Goal: Task Accomplishment & Management: Use online tool/utility

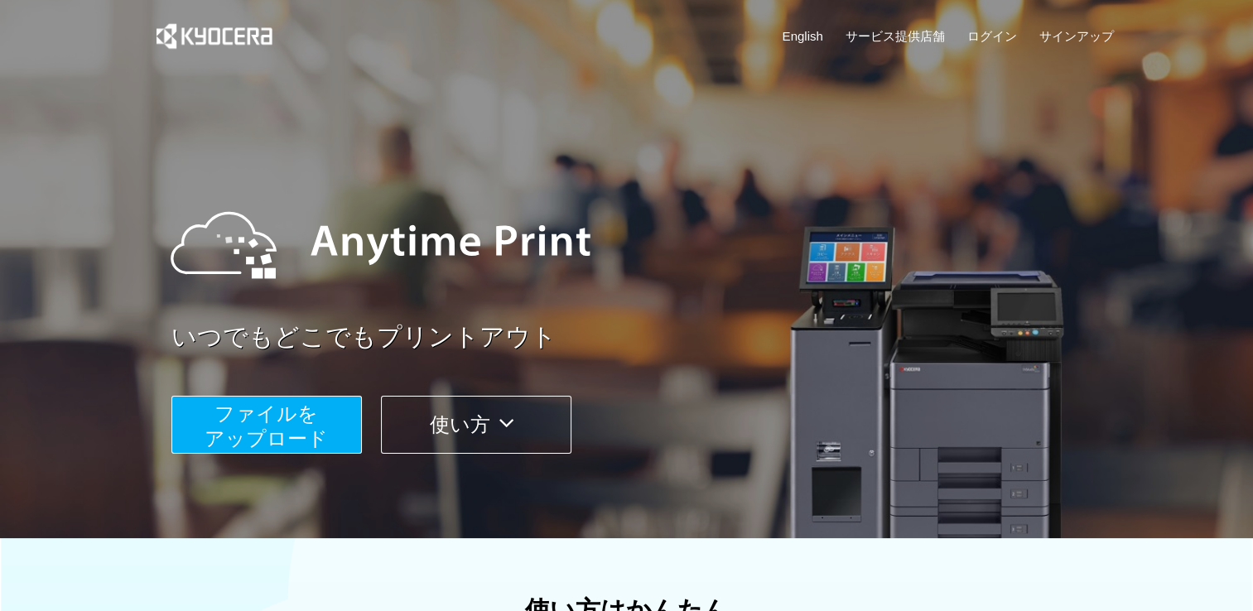
click at [325, 428] on span "ファイルを ​​アップロード" at bounding box center [266, 426] width 123 height 47
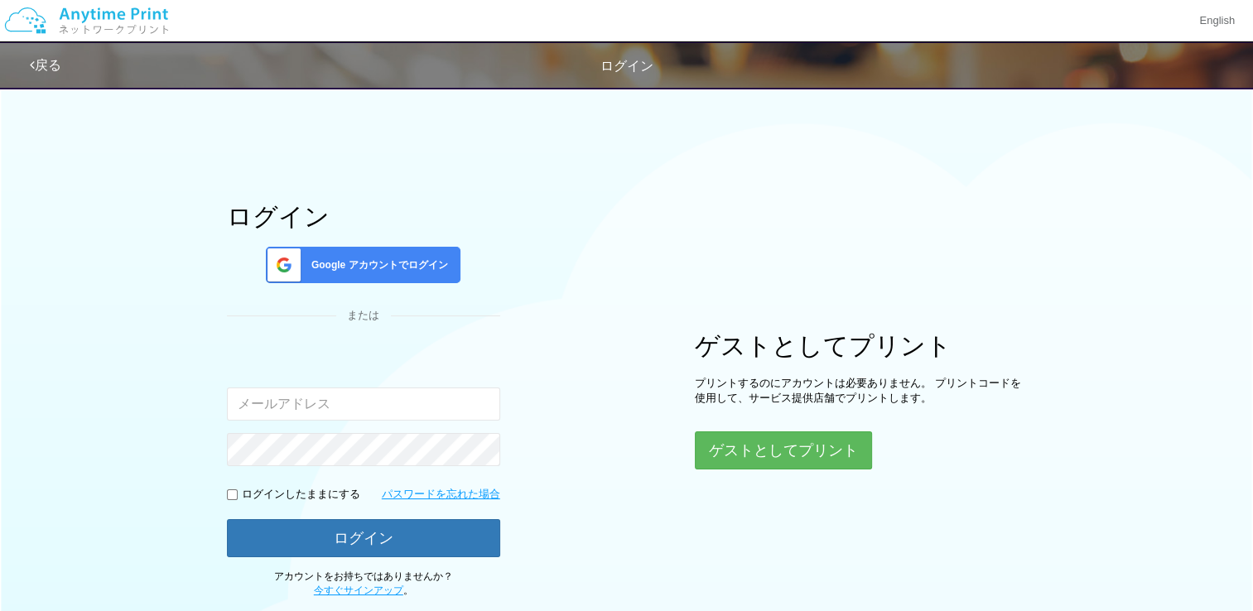
click at [427, 404] on input "email" at bounding box center [363, 404] width 273 height 33
type input "[EMAIL_ADDRESS][DOMAIN_NAME]"
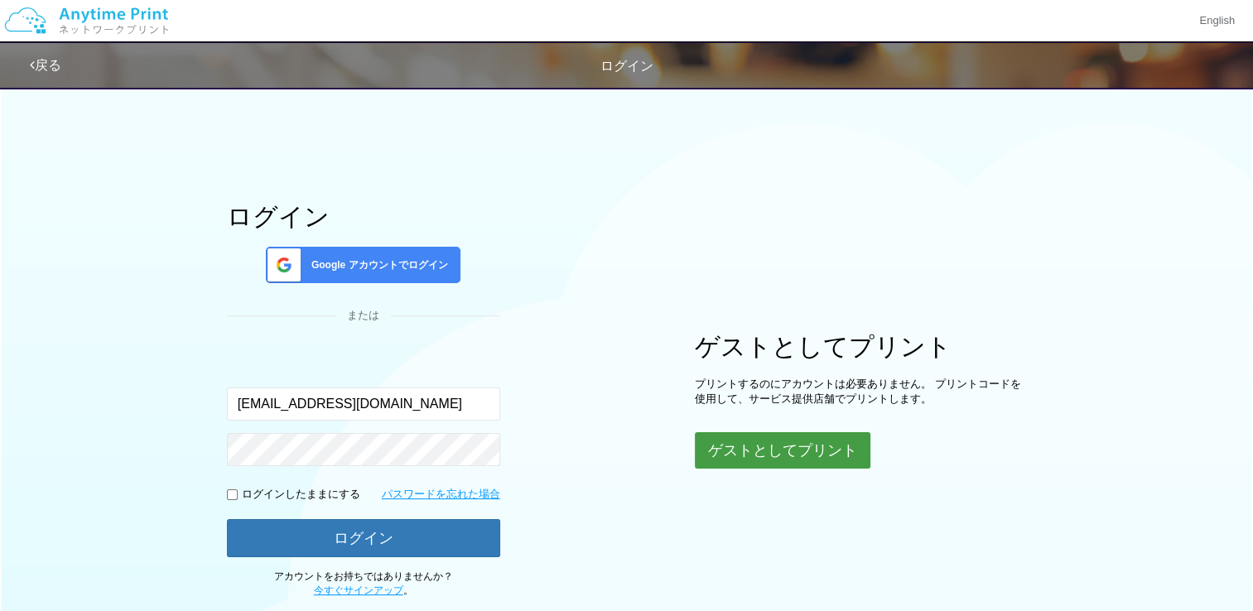
click at [769, 449] on button "ゲストとしてプリント" at bounding box center [783, 450] width 176 height 36
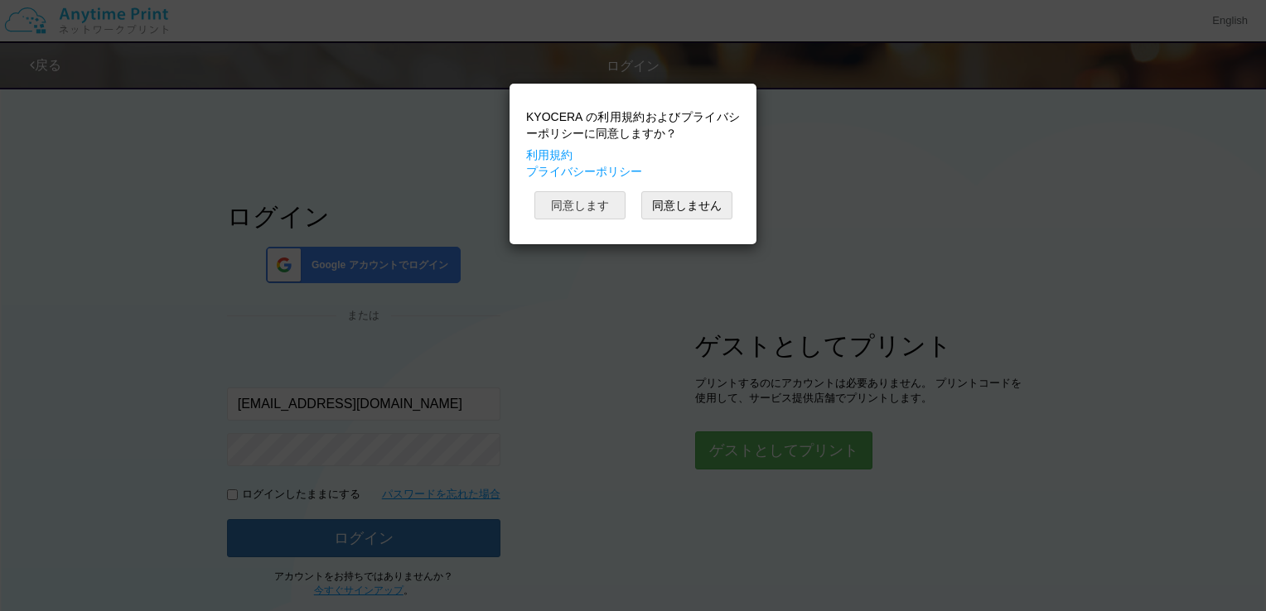
click at [596, 200] on button "同意します" at bounding box center [579, 205] width 91 height 28
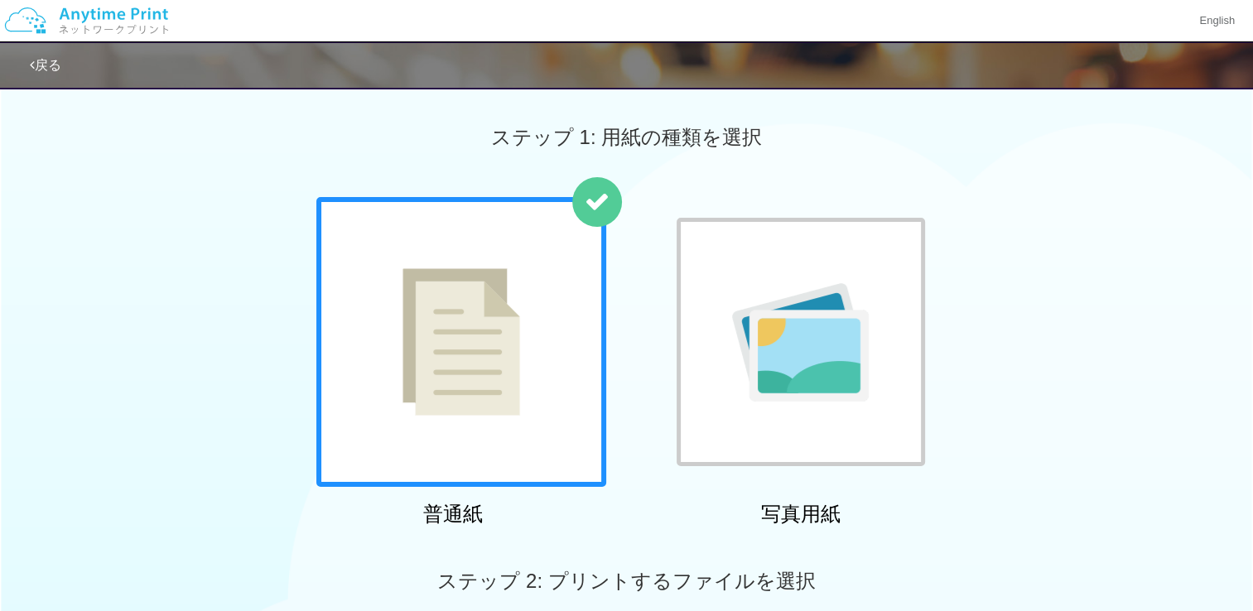
scroll to position [248, 0]
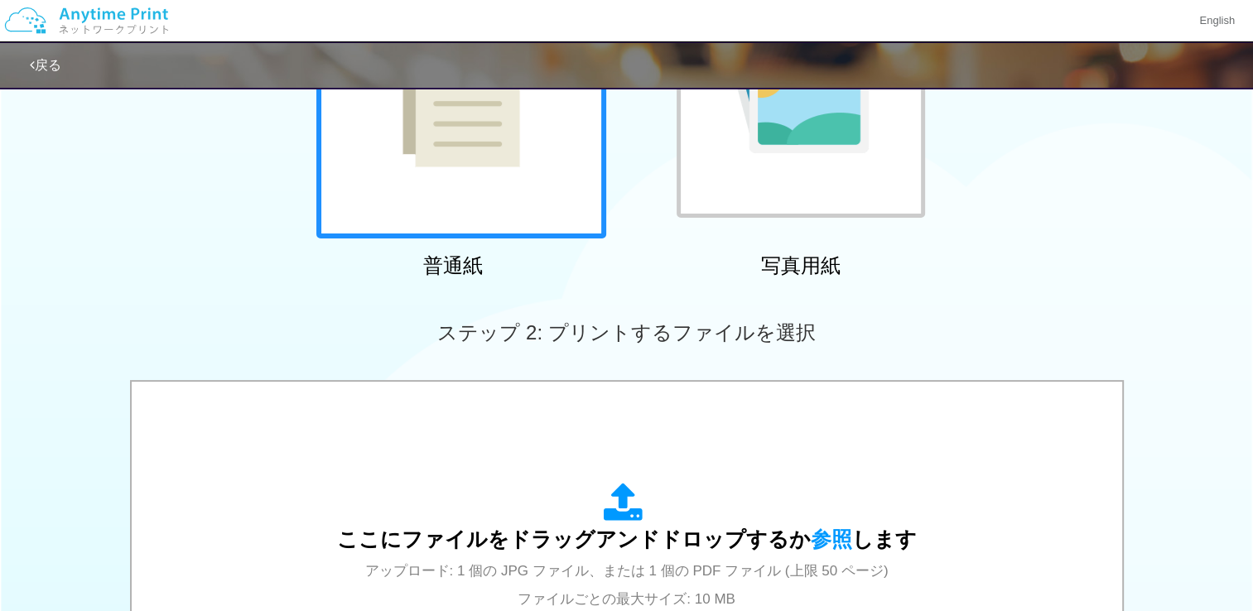
click at [524, 174] on div at bounding box center [461, 94] width 290 height 290
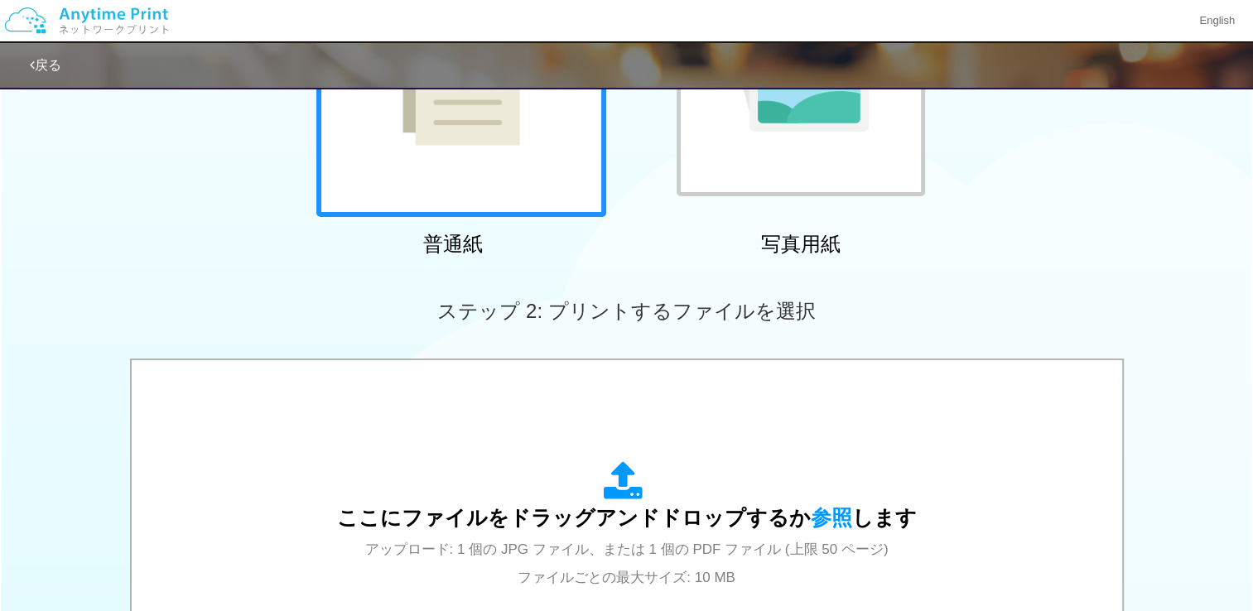
scroll to position [414, 0]
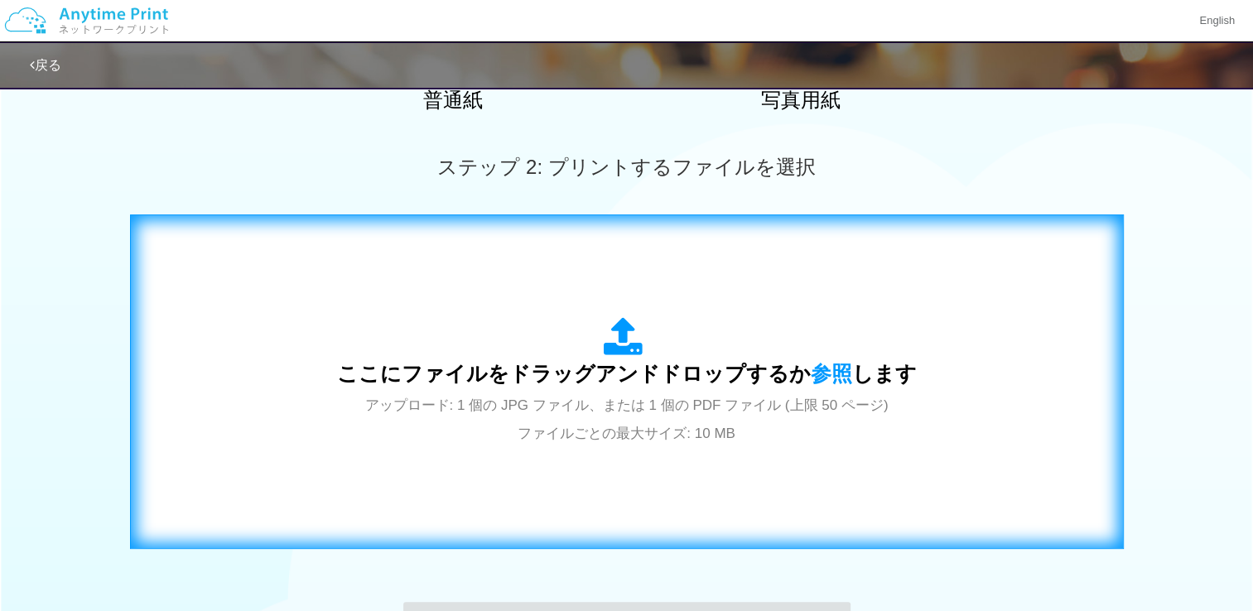
click at [731, 402] on span "アップロード: 1 個の JPG ファイル、または 1 個の PDF ファイル (上限 50 ページ) ファイルごとの最大サイズ: 10 MB" at bounding box center [626, 420] width 523 height 44
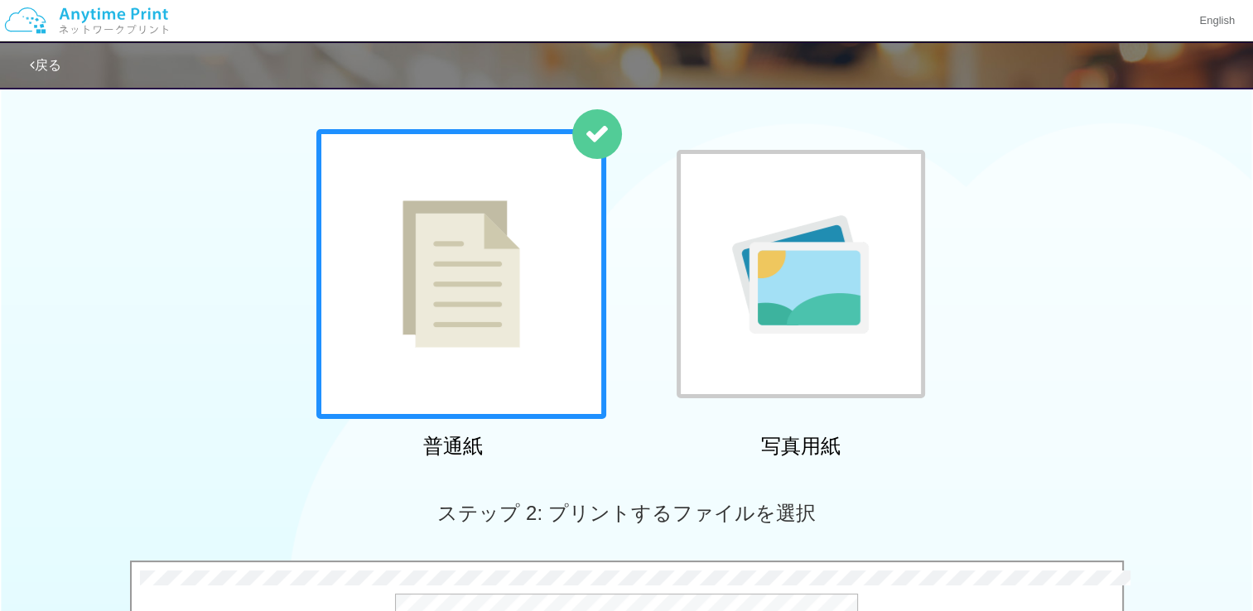
scroll to position [0, 0]
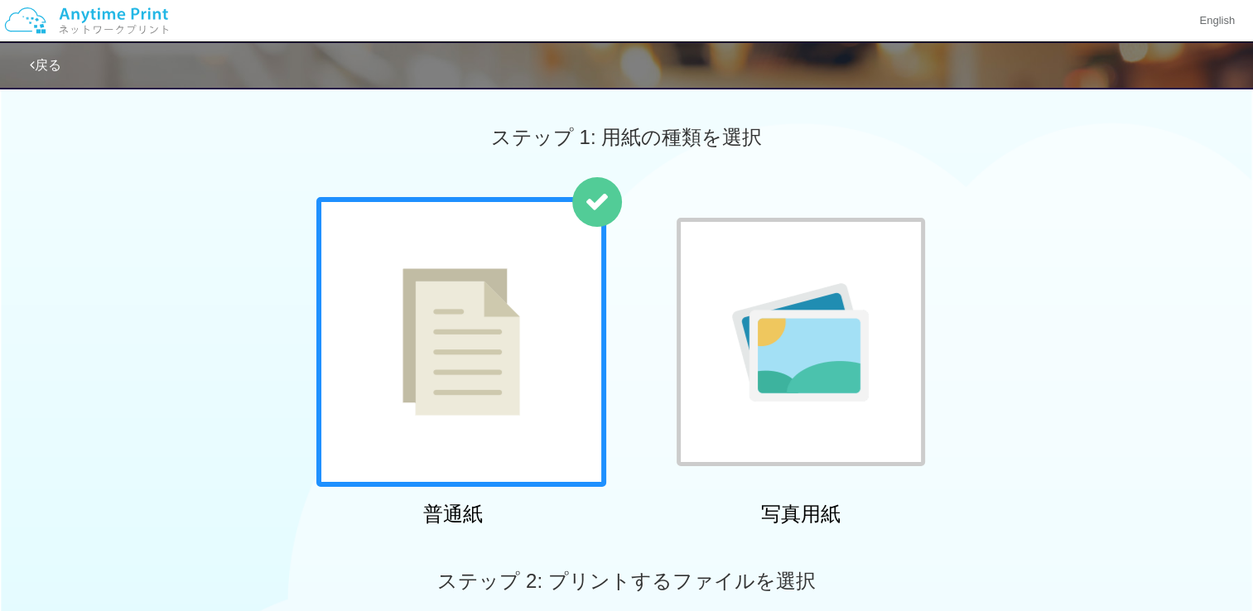
click at [36, 61] on link "戻る" at bounding box center [45, 65] width 31 height 14
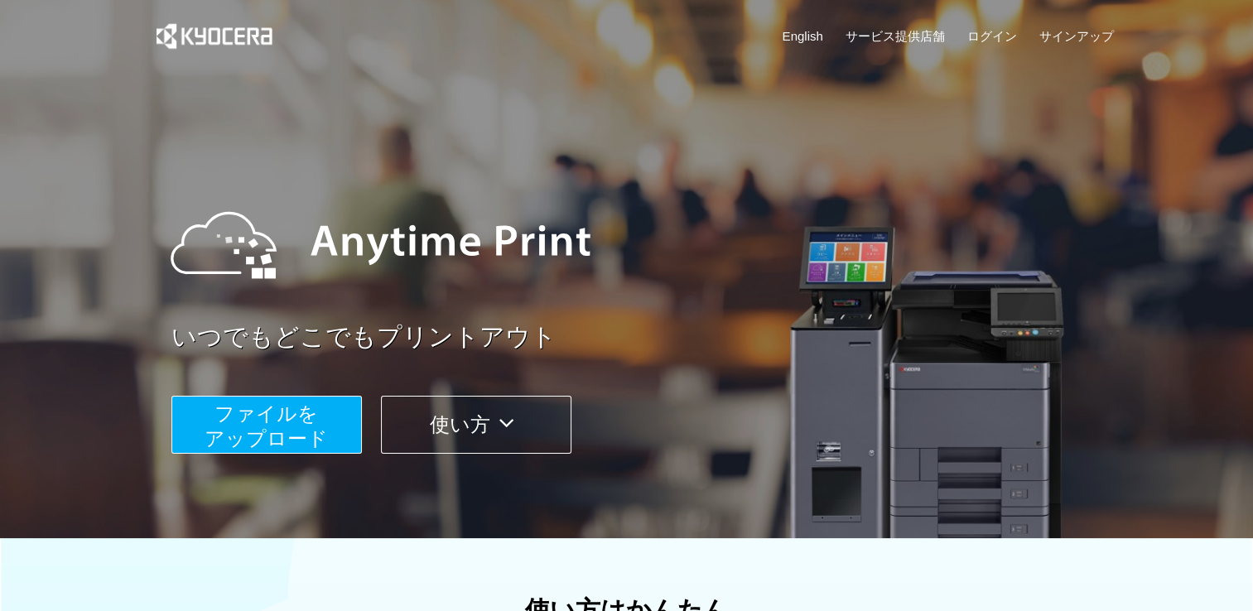
click at [493, 422] on button "使い方" at bounding box center [476, 425] width 191 height 58
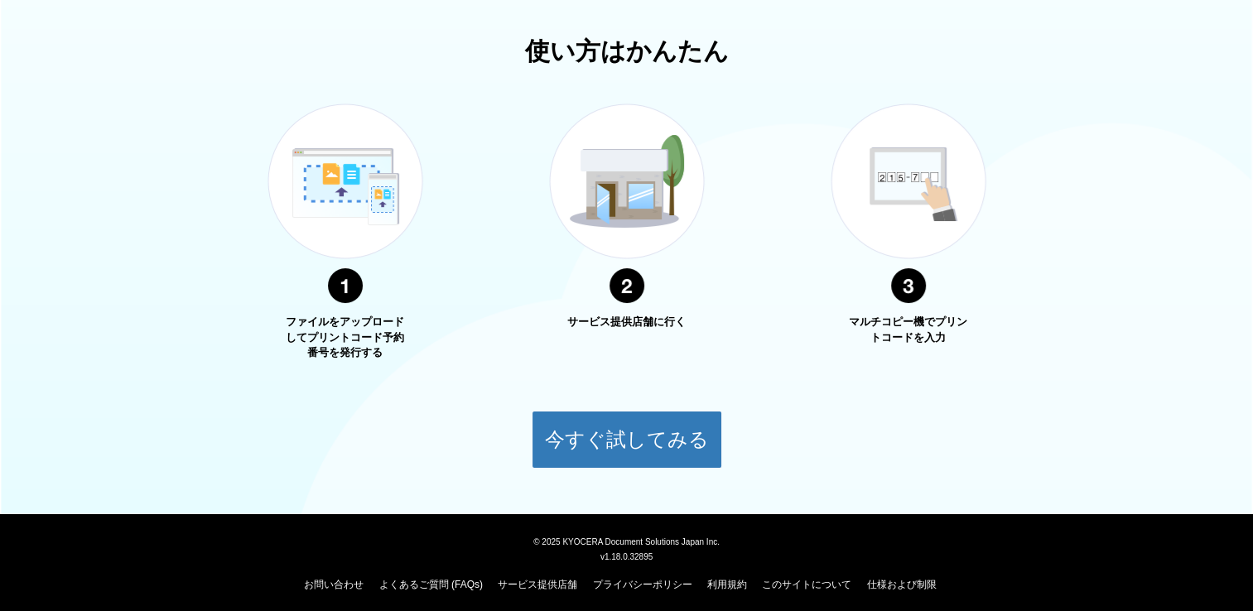
scroll to position [565, 0]
